Goal: Use online tool/utility: Use online tool/utility

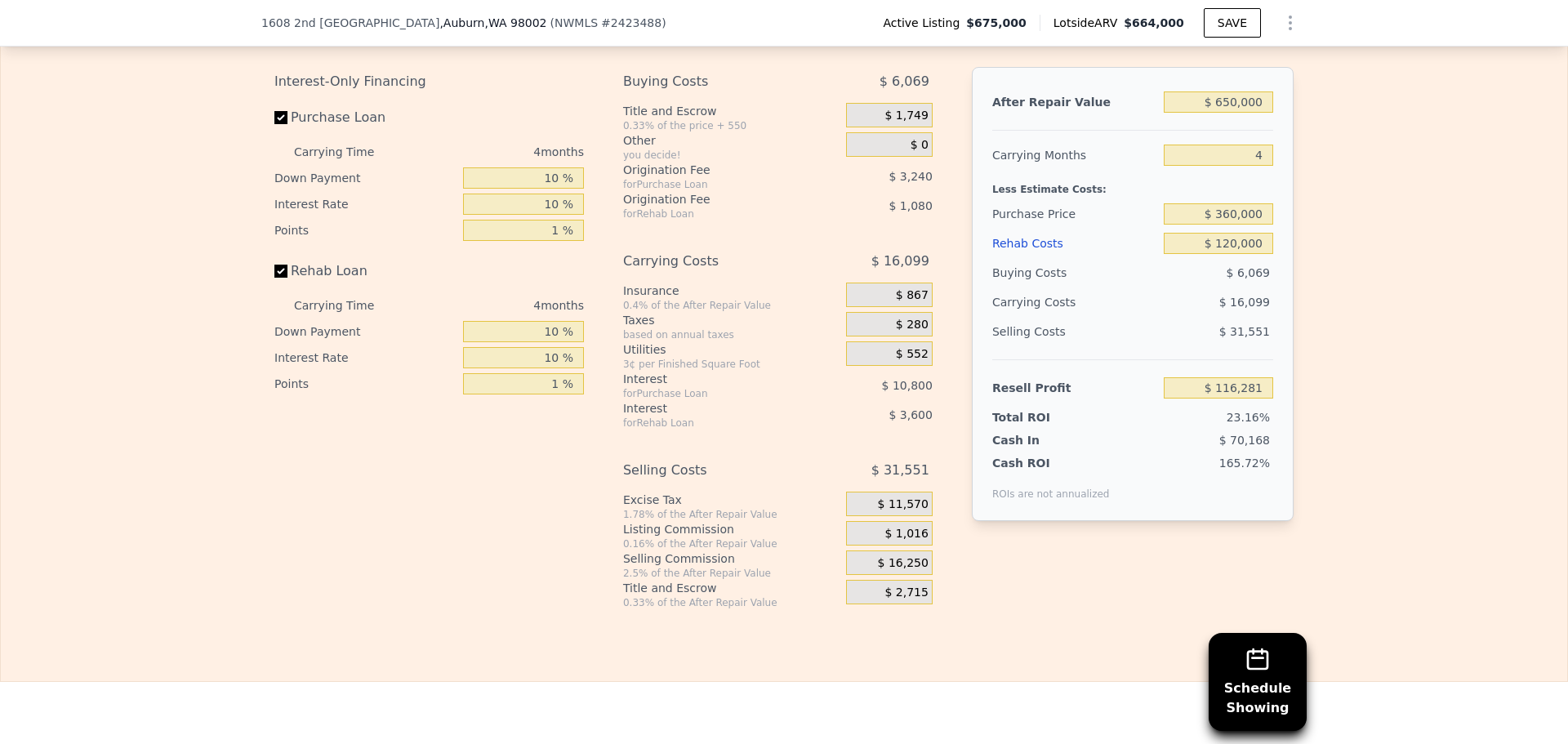
scroll to position [2445, 0]
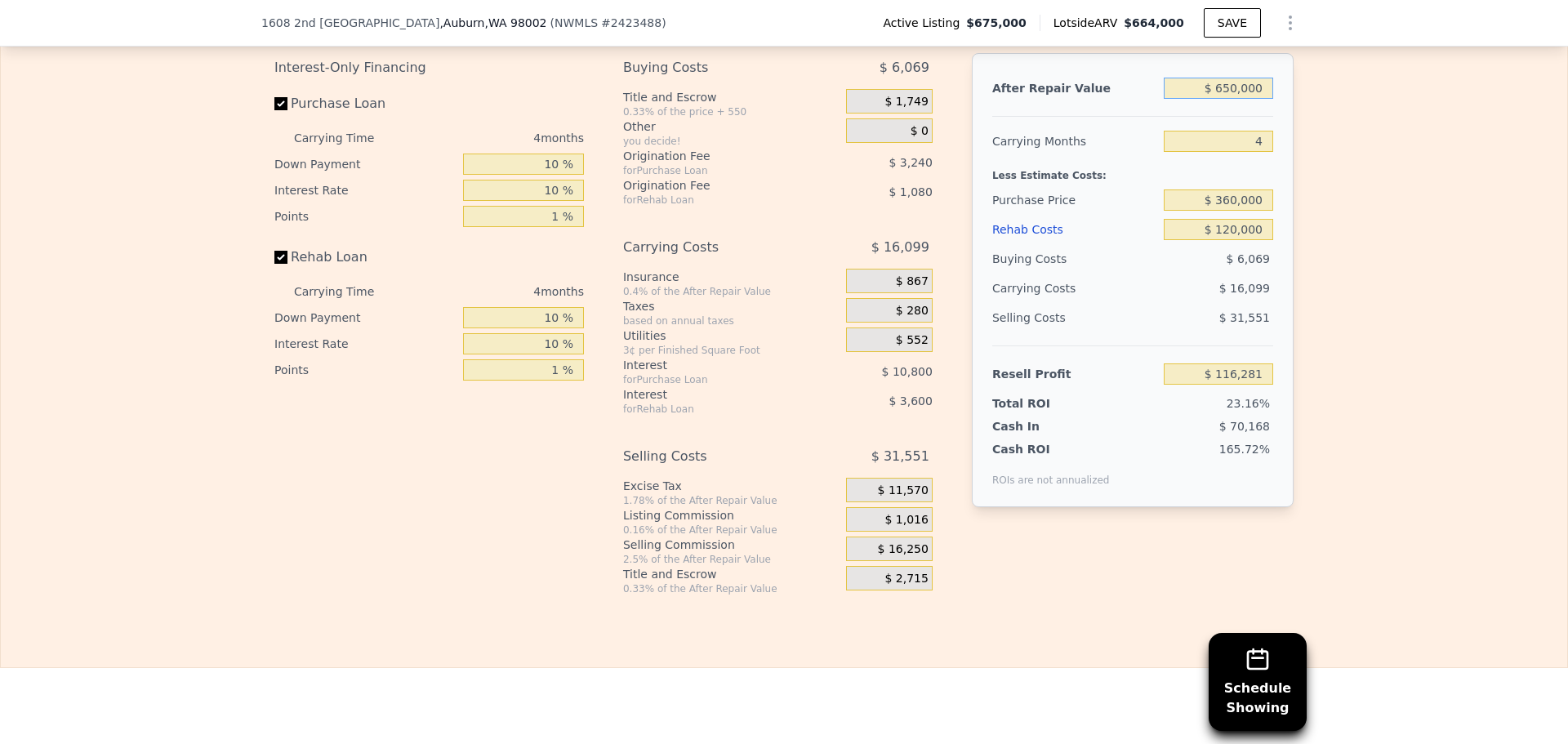
click at [1222, 99] on input "$ 650,000" at bounding box center [1218, 89] width 109 height 22
type input "$ 6"
type input "-$ 501,845"
type input "$ 645"
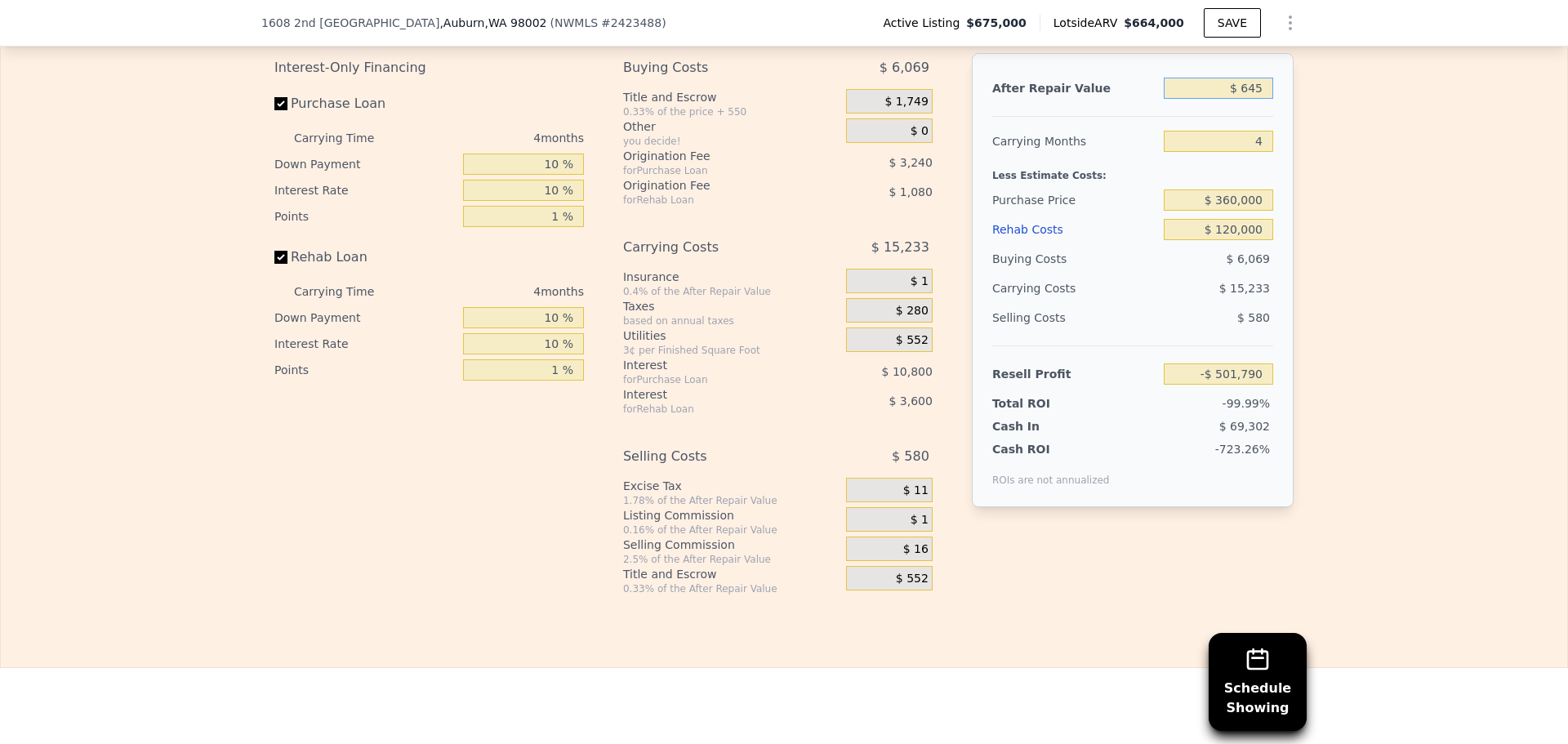
type input "-$ 501,237"
type input "$ 64,500"
type input "-$ 440,514"
type input "$ 645,000"
type input "$ 111,527"
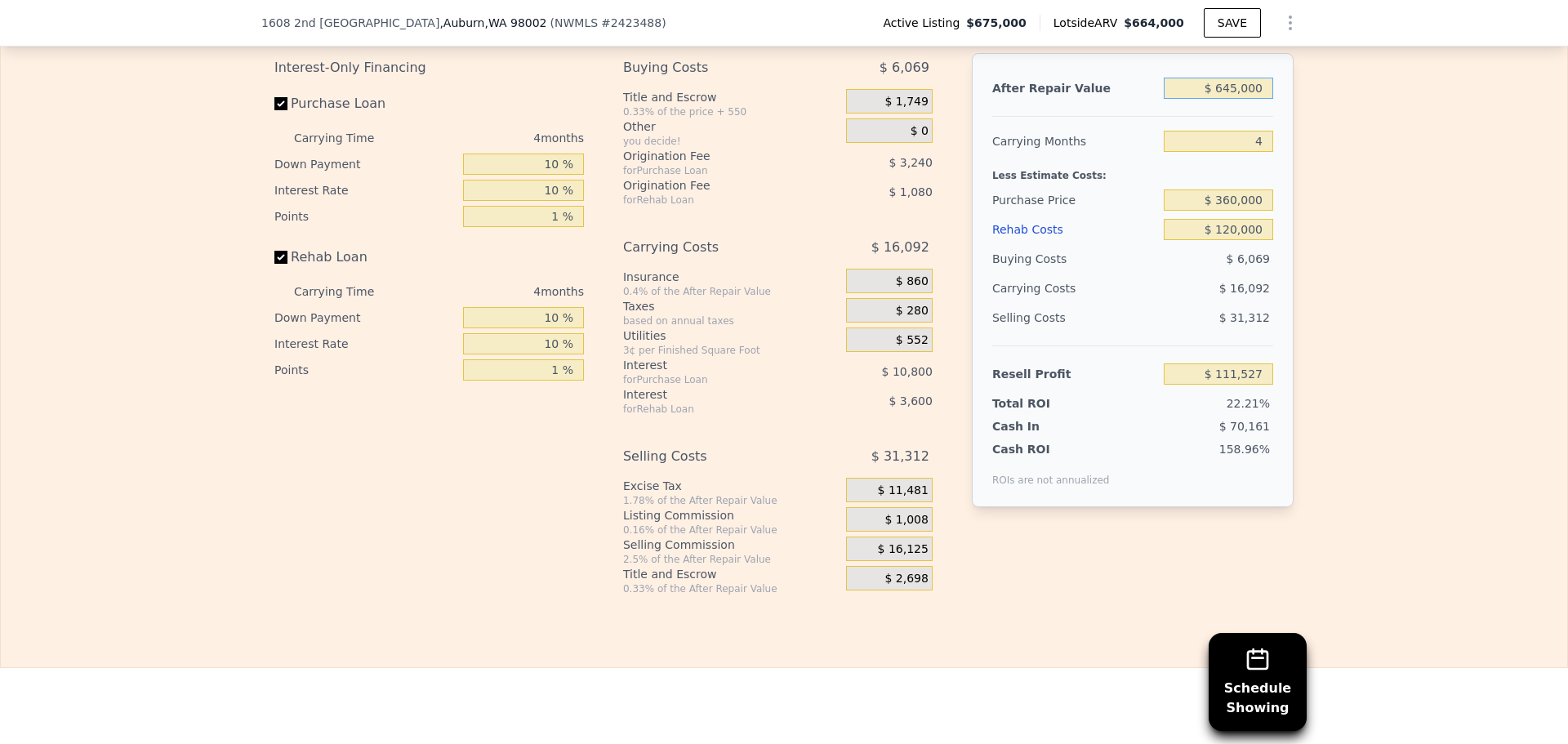
type input "$ 645,000"
click at [1241, 210] on input "$ 360,000" at bounding box center [1218, 200] width 109 height 22
click at [1199, 240] on input "$ 120,000" at bounding box center [1218, 229] width 109 height 22
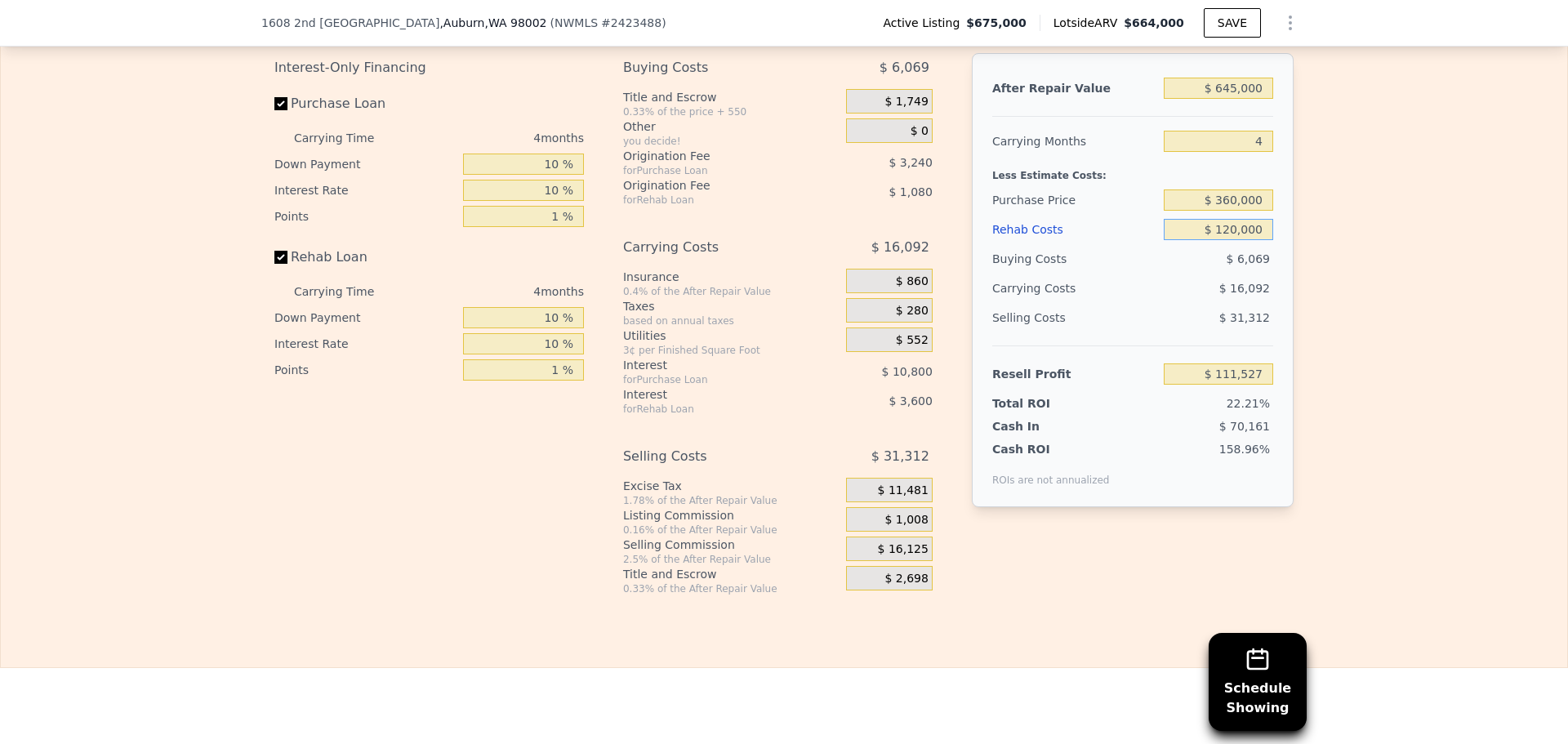
click at [1250, 240] on input "$ 120,000" at bounding box center [1218, 229] width 109 height 22
type input "$ 13"
type input "$ 236,194"
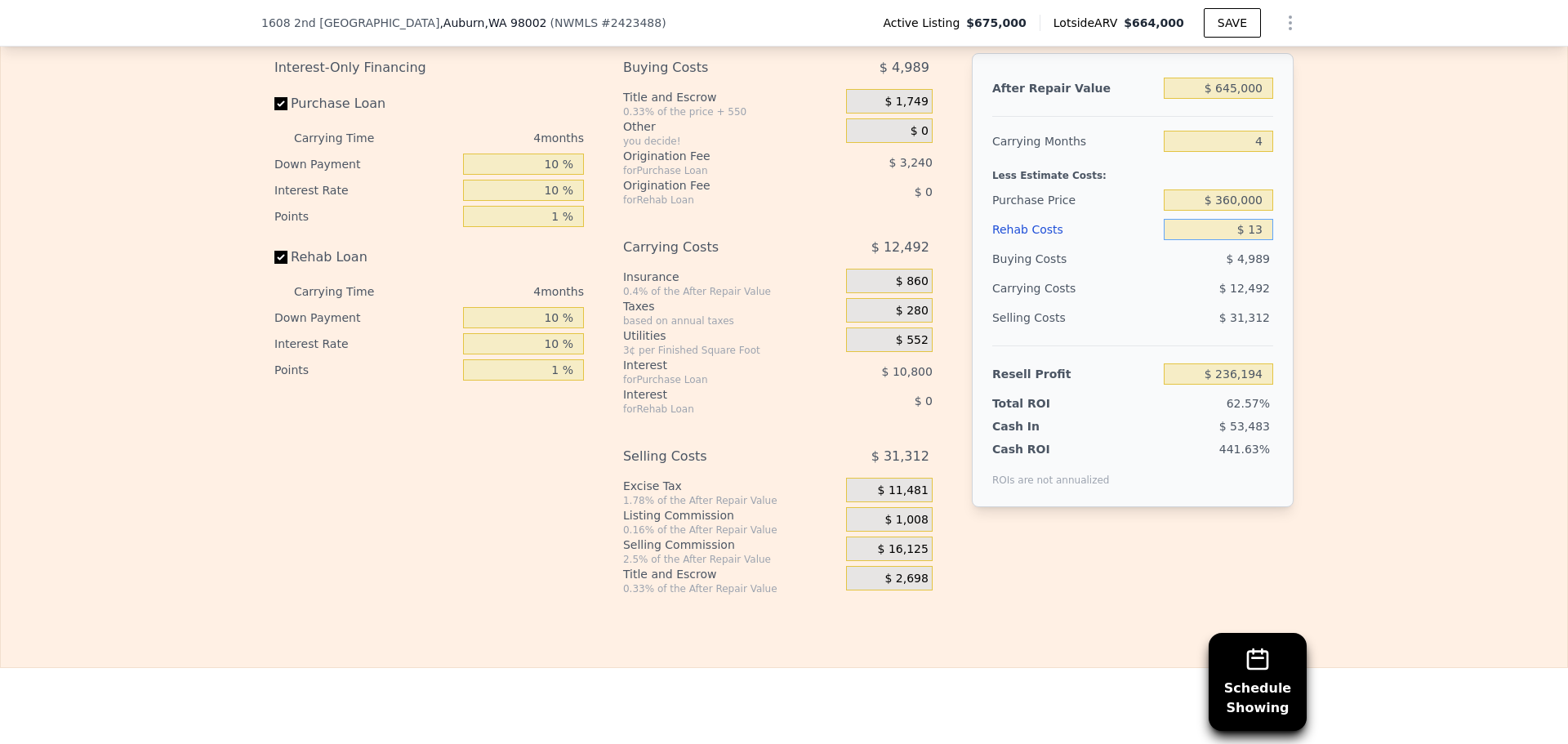
type input "$ 130"
type input "$ 236,072"
type input "$ 130,000"
type input "$ 101,137"
type input "$ 130,000"
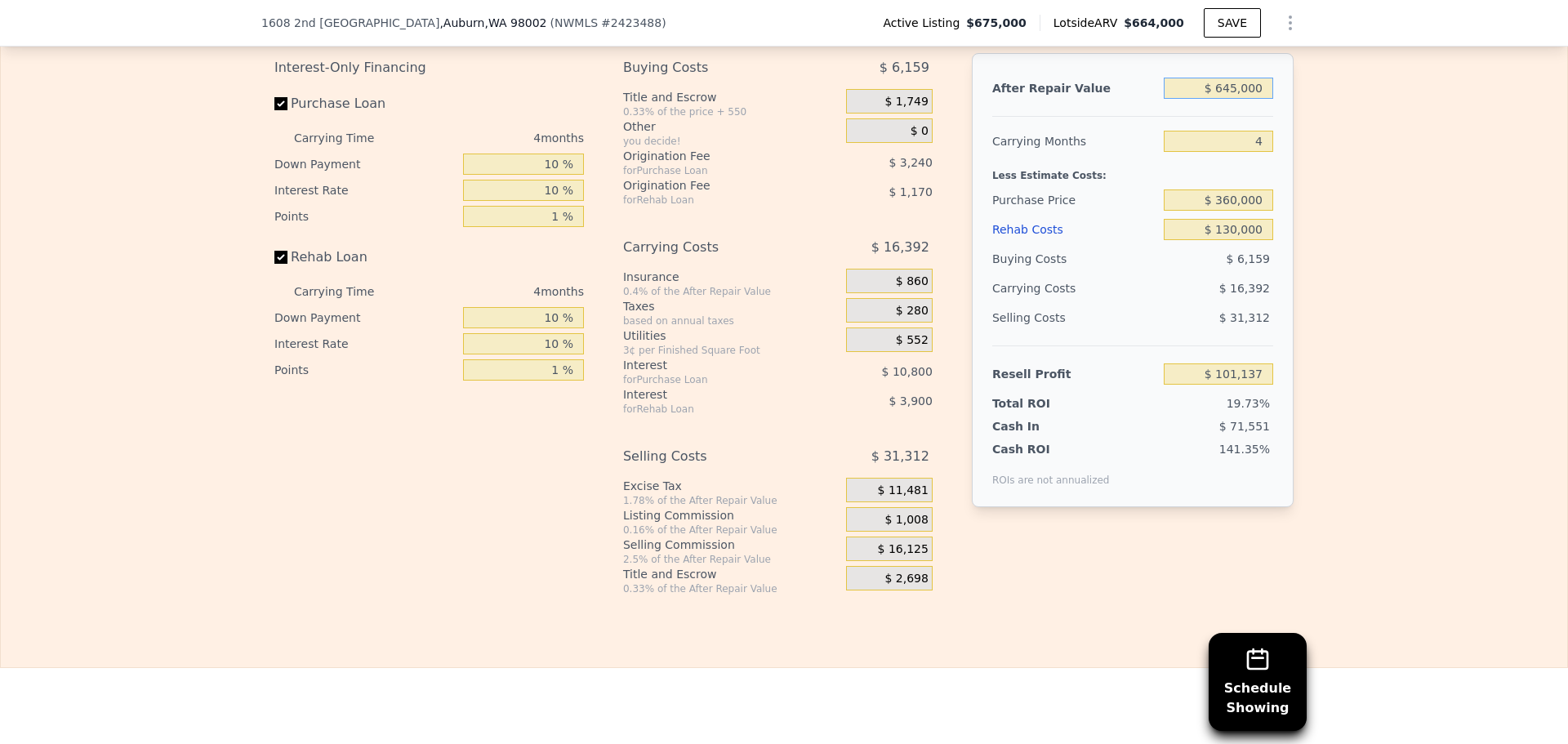
click at [1247, 99] on input "$ 645,000" at bounding box center [1218, 89] width 109 height 22
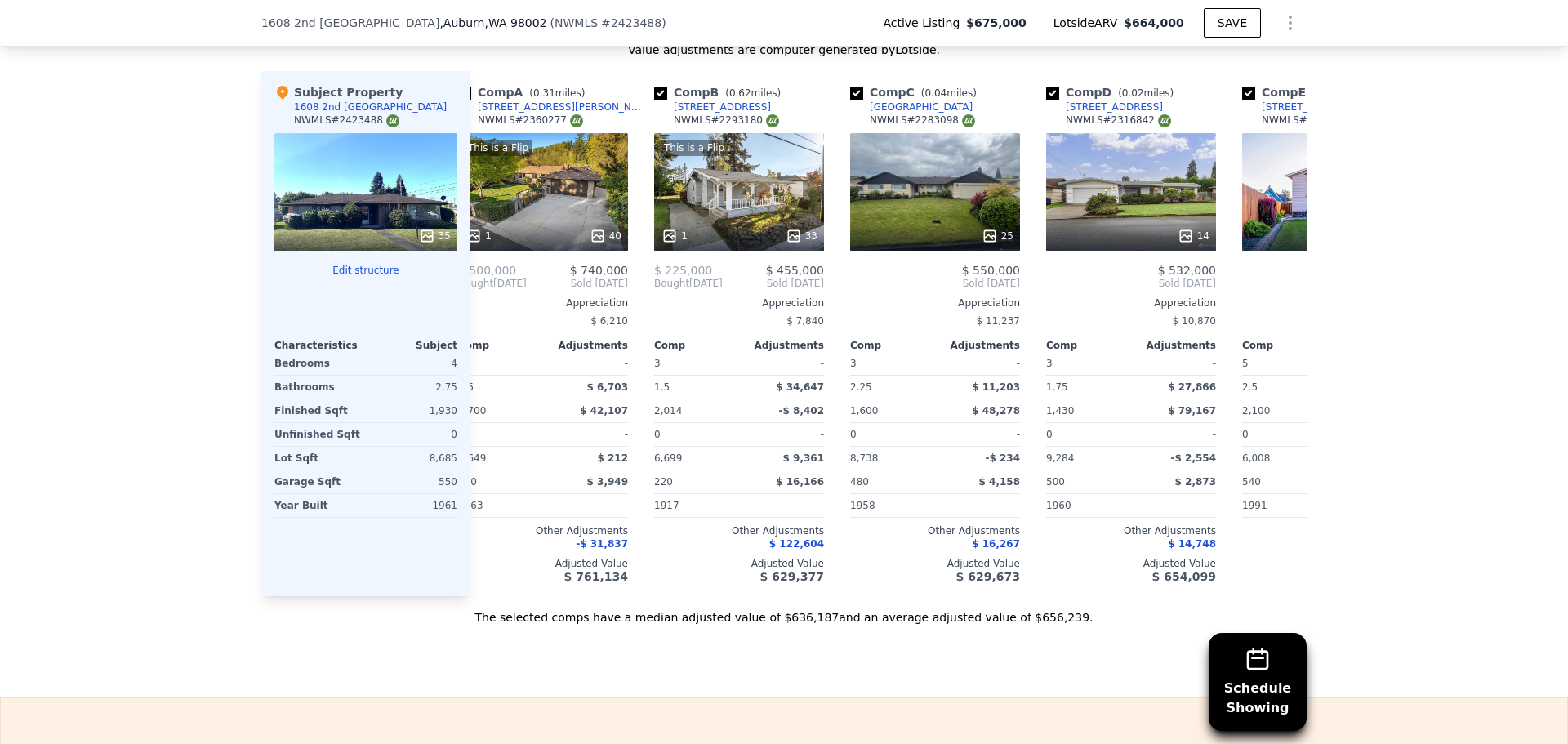
scroll to position [0, 0]
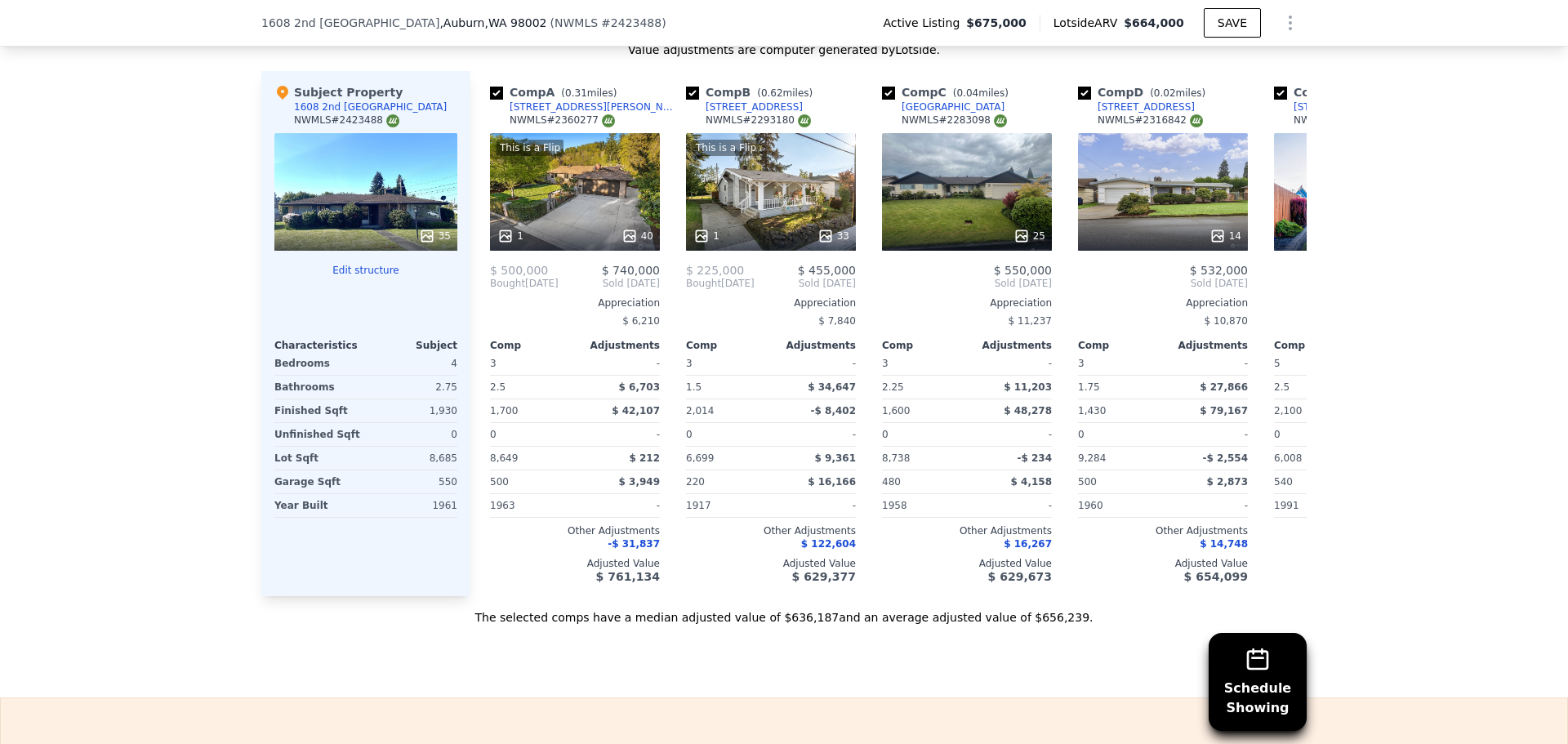
drag, startPoint x: 673, startPoint y: 670, endPoint x: 618, endPoint y: 668, distance: 55.0
click at [664, 671] on div "Sale Comps Rental Comps Schedule Showing We found 12 sales that match your sear…" at bounding box center [784, 140] width 1568 height 1115
drag, startPoint x: 618, startPoint y: 668, endPoint x: 593, endPoint y: 663, distance: 25.5
click at [593, 663] on div "Sale Comps Rental Comps Schedule Showing We found 12 sales that match your sear…" at bounding box center [784, 140] width 1568 height 1115
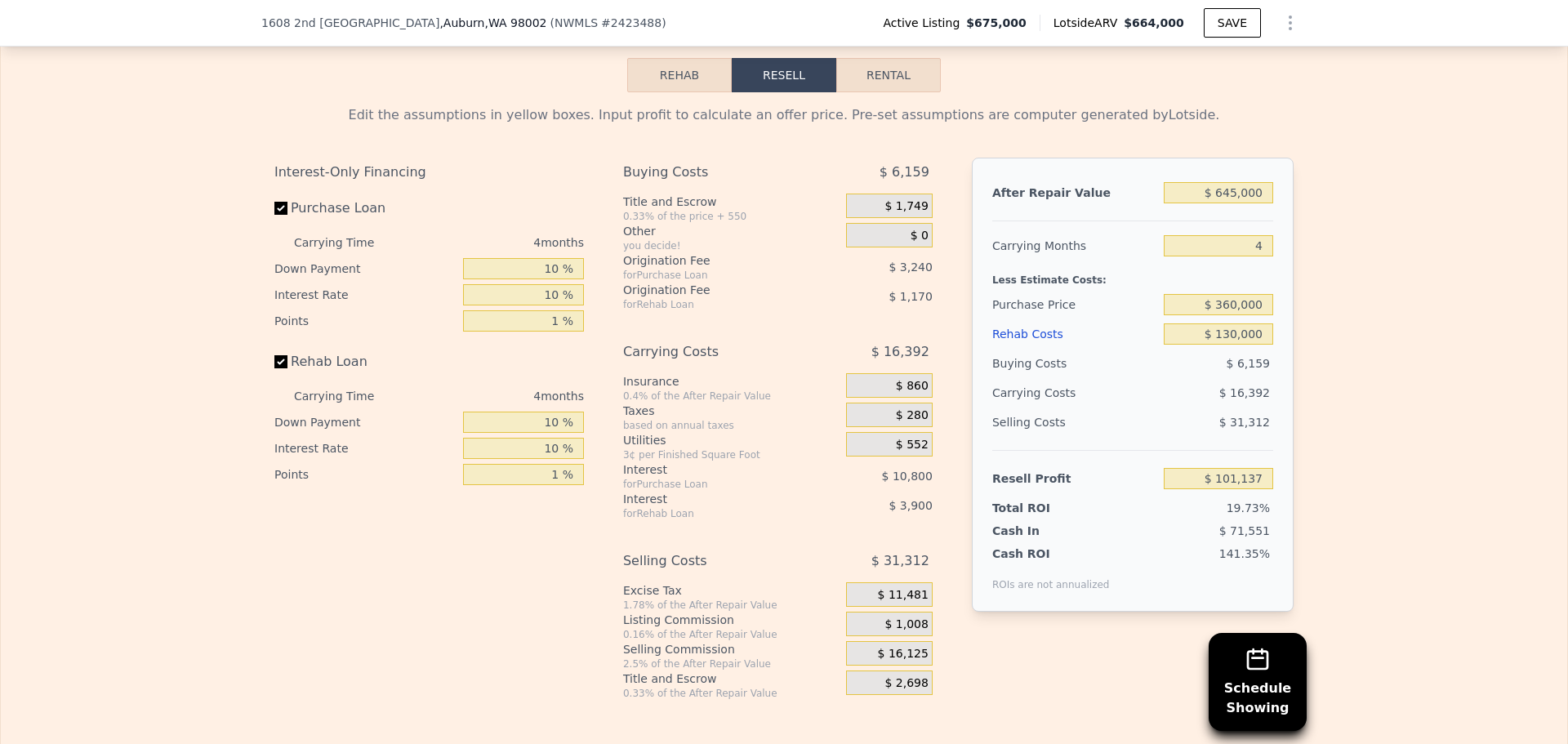
scroll to position [2346, 0]
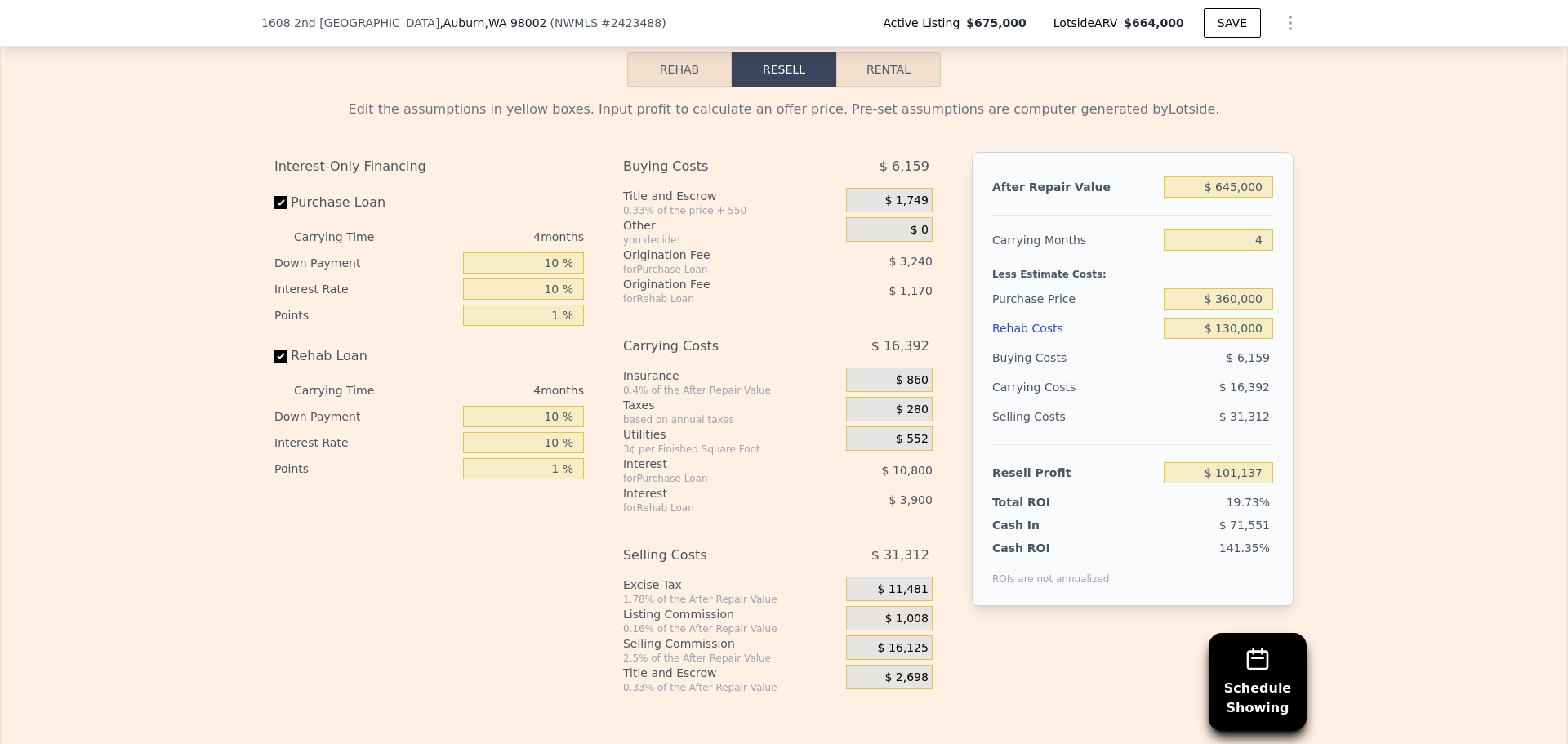
click at [1323, 441] on div "Edit the assumptions in yellow boxes. Input profit to calculate an offer price.…" at bounding box center [784, 391] width 1566 height 608
click at [1252, 202] on div "$ 645,000" at bounding box center [1218, 186] width 109 height 29
click at [1254, 198] on input "$ 645,000" at bounding box center [1218, 187] width 109 height 22
click at [1376, 210] on div "Edit the assumptions in yellow boxes. Input profit to calculate an offer price.…" at bounding box center [784, 391] width 1566 height 608
click at [1236, 198] on input "$ 645,000" at bounding box center [1218, 187] width 109 height 22
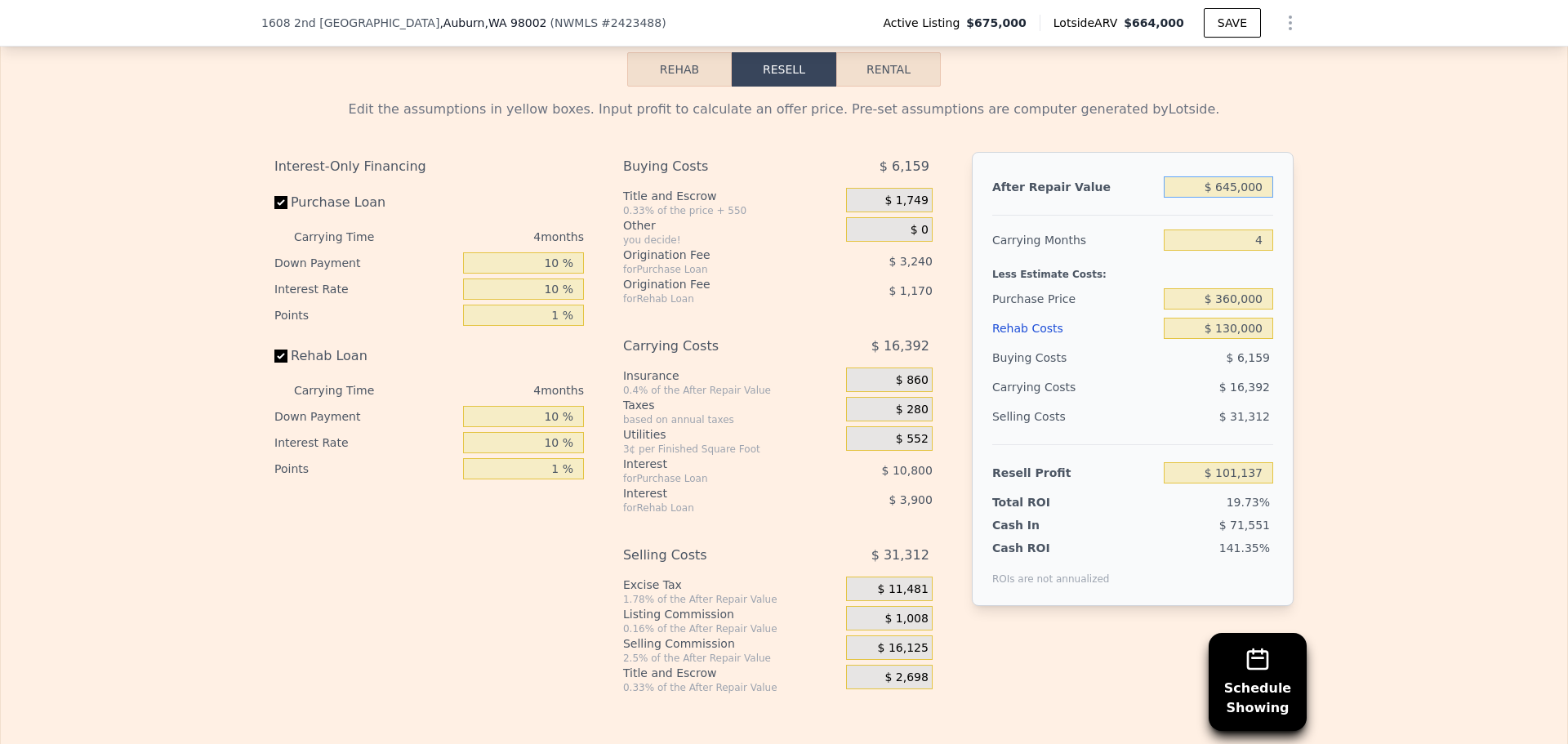
click at [1236, 198] on input "$ 645,000" at bounding box center [1218, 187] width 109 height 22
type input "$ 6"
type input "-$ 512,235"
type input "$ 64"
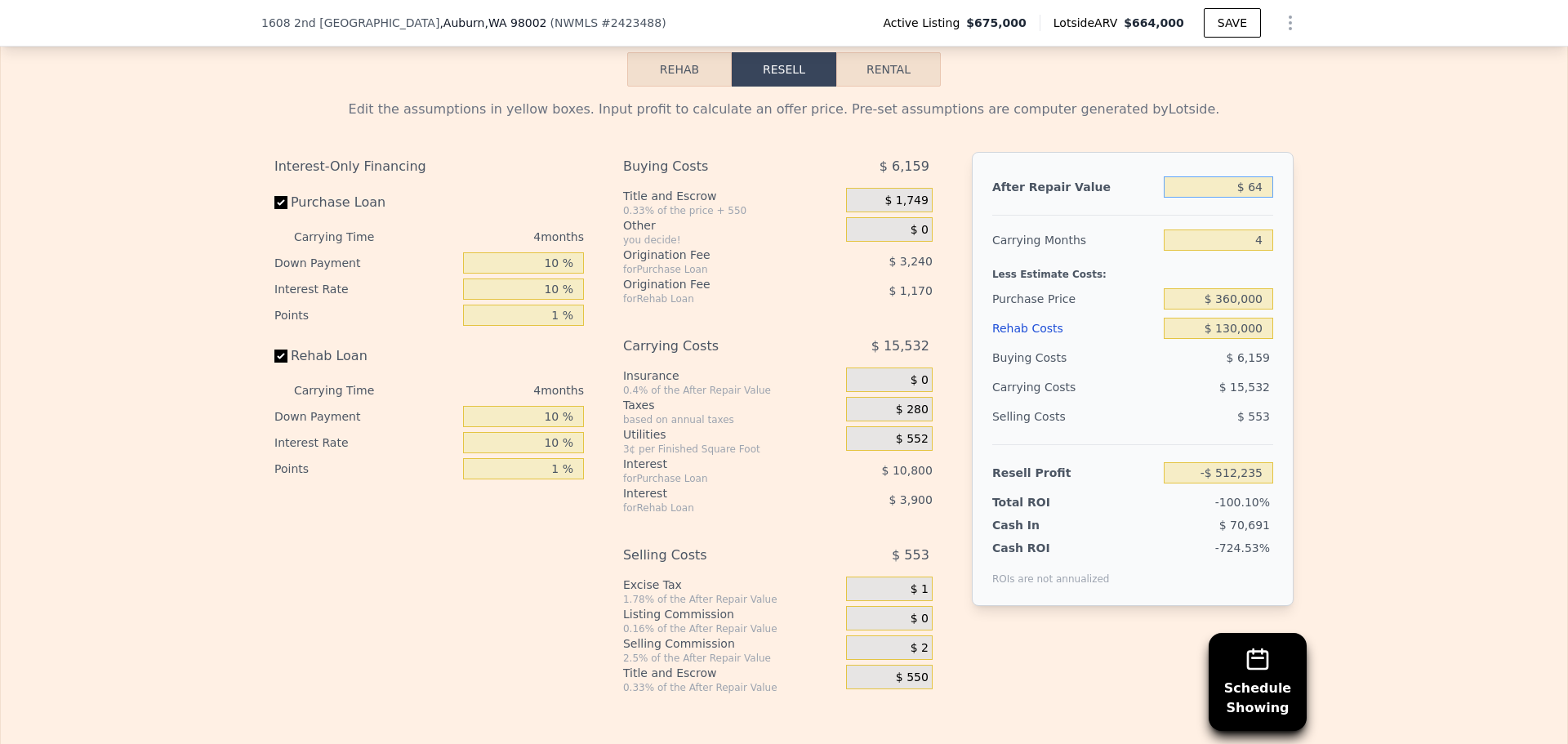
type input "-$ 512,180"
type input "$ 640"
type input "-$ 511,632"
type input "$ 6,400"
type input "-$ 506,155"
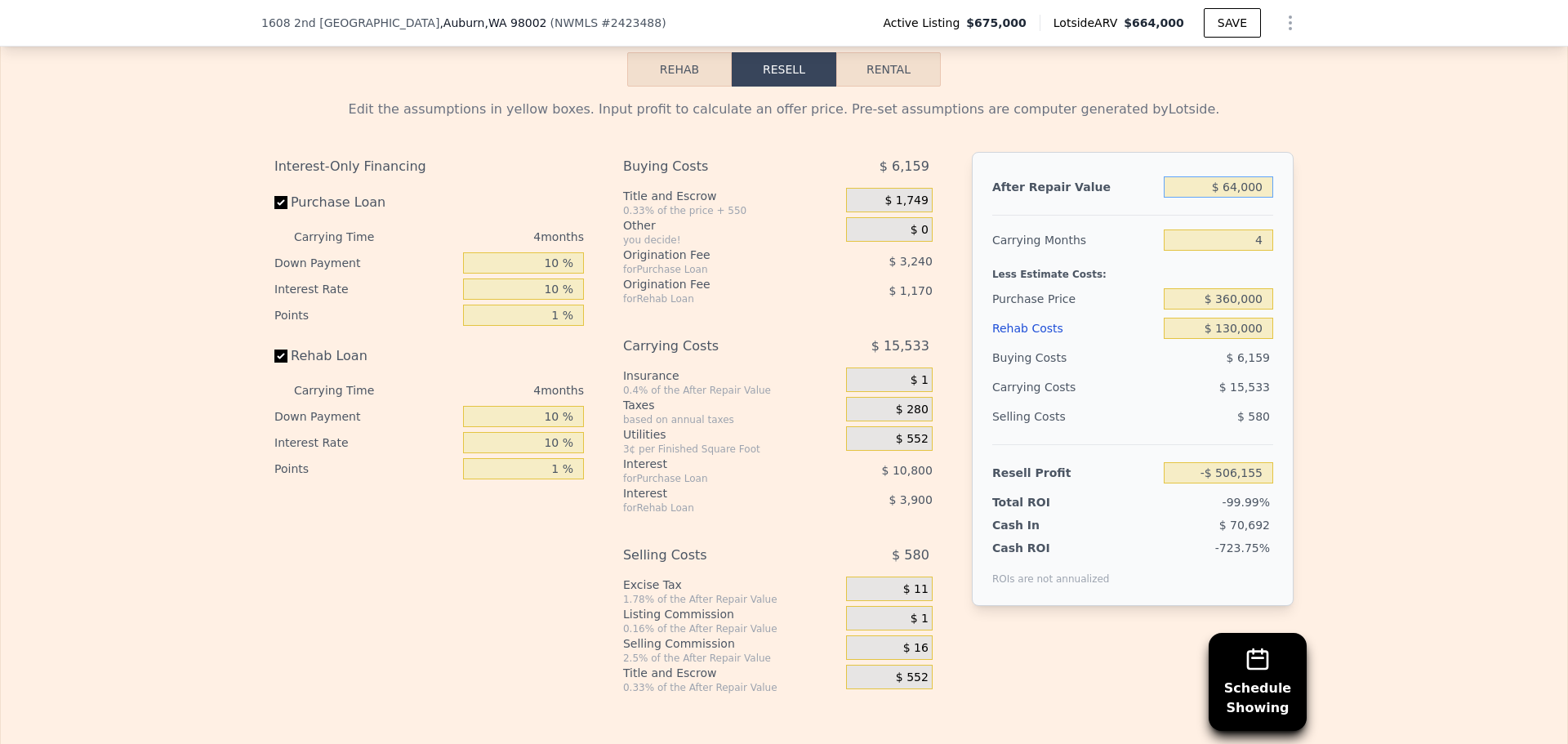
type input "$ 640,000"
type input "$ 96,383"
click at [1252, 198] on input "$ 640,000" at bounding box center [1218, 187] width 109 height 22
type input "$ 6"
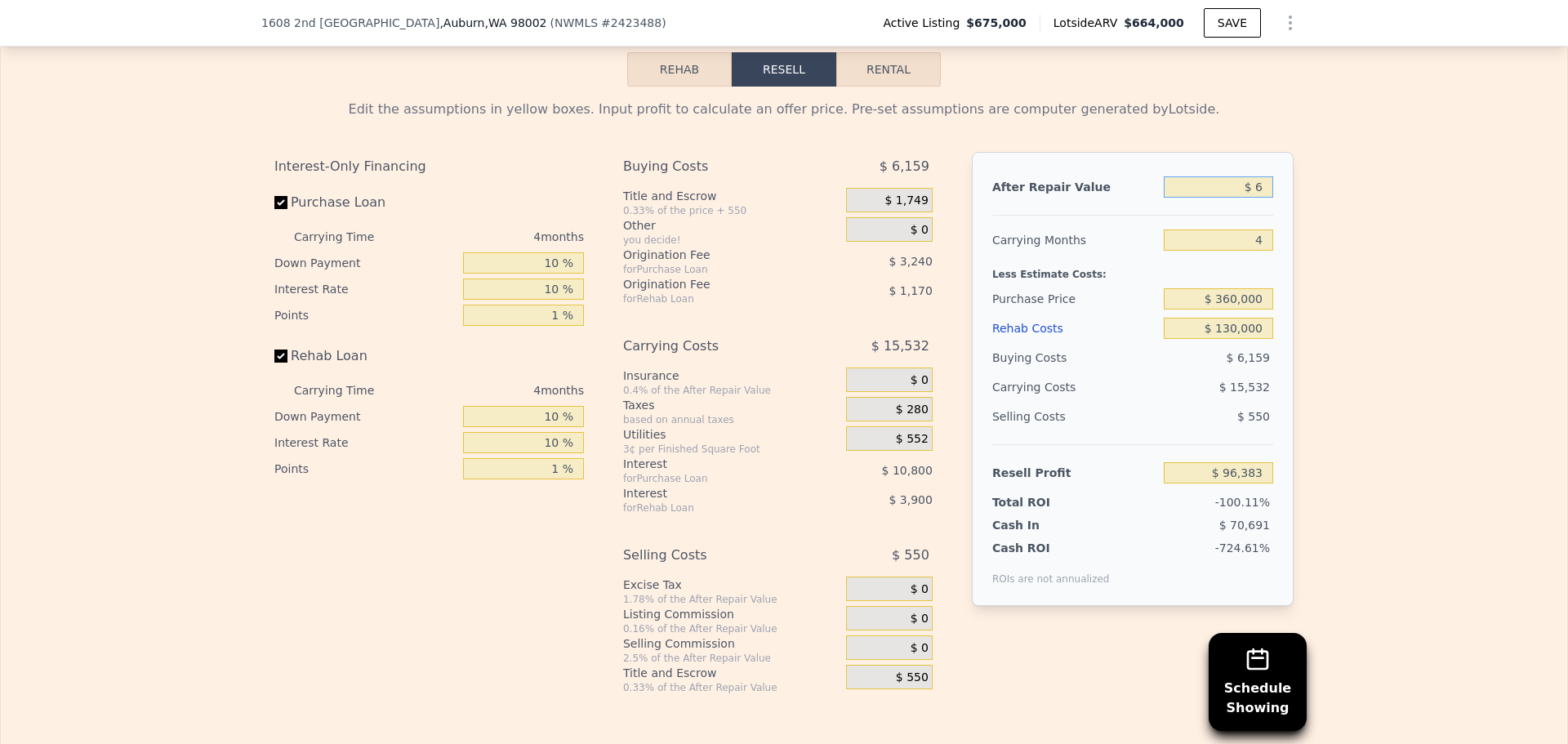
type input "-$ 512,235"
type input "$ 64"
type input "-$ 512,180"
type input "$ 645"
type input "-$ 511,627"
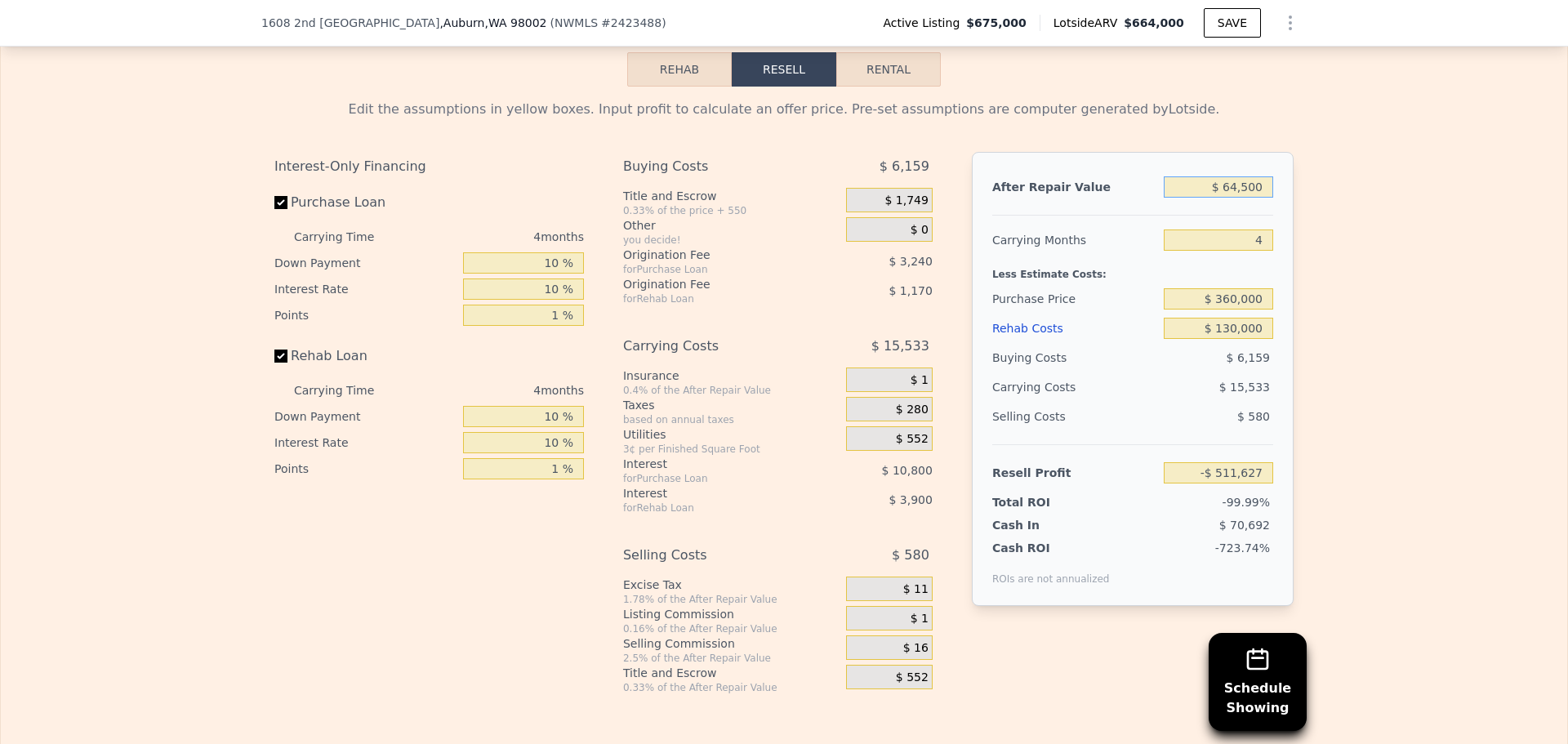
type input "$ 645,000"
type input "$ 101,137"
click at [1392, 447] on div "Edit the assumptions in yellow boxes. Input profit to calculate an offer price.…" at bounding box center [784, 391] width 1566 height 608
drag, startPoint x: 1550, startPoint y: 386, endPoint x: 1450, endPoint y: 548, distance: 190.4
click at [1450, 548] on div "Edit the assumptions in yellow boxes. Input profit to calculate an offer price.…" at bounding box center [784, 391] width 1566 height 608
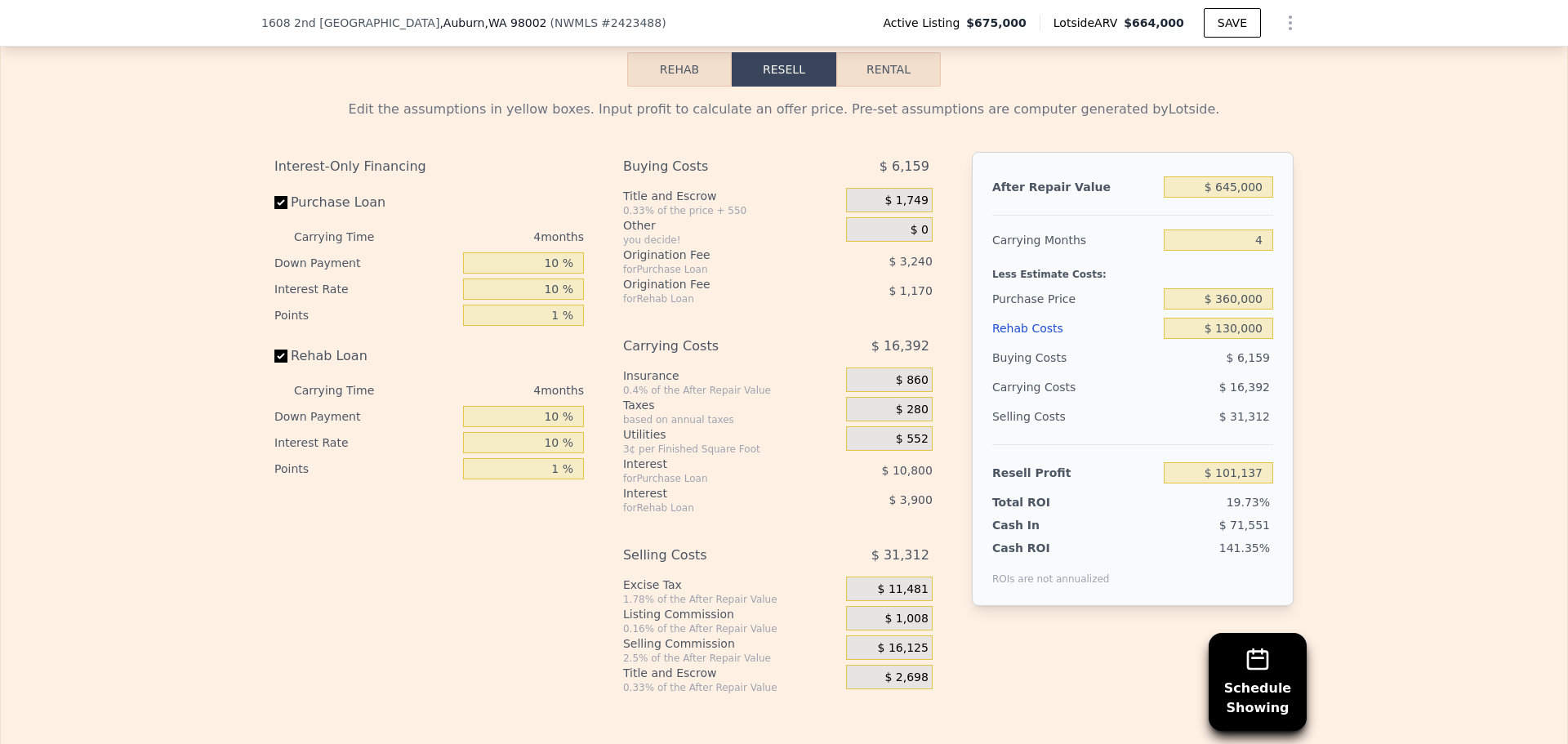
scroll to position [2341, 0]
